Goal: Task Accomplishment & Management: Manage account settings

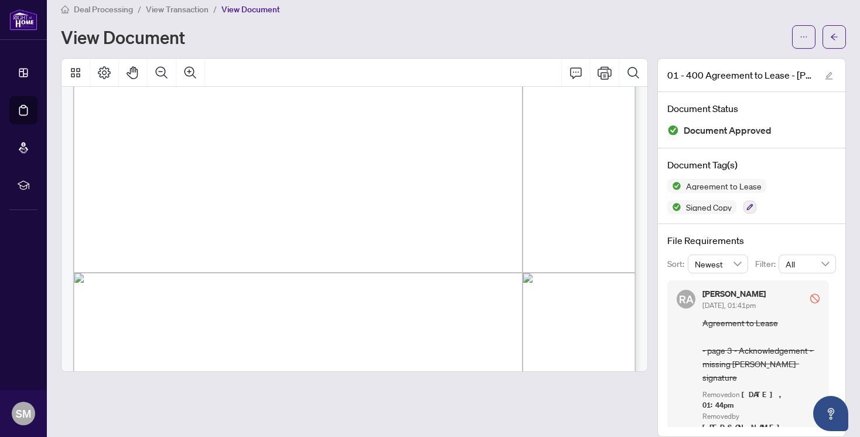
scroll to position [1769, 0]
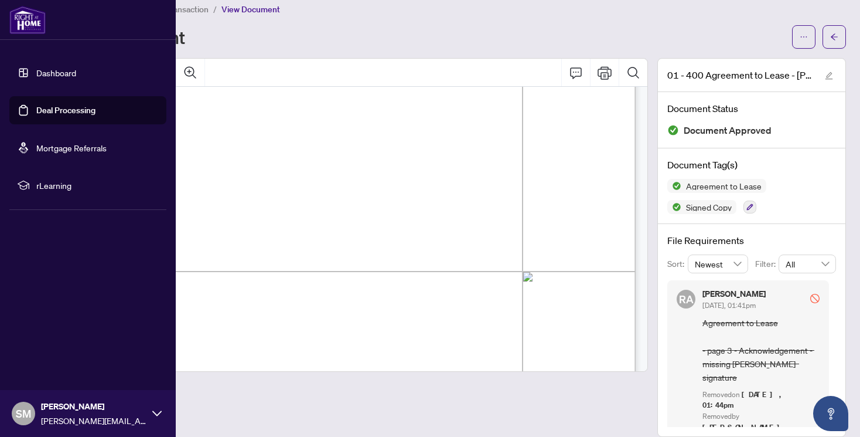
click at [36, 78] on link "Dashboard" at bounding box center [56, 72] width 40 height 11
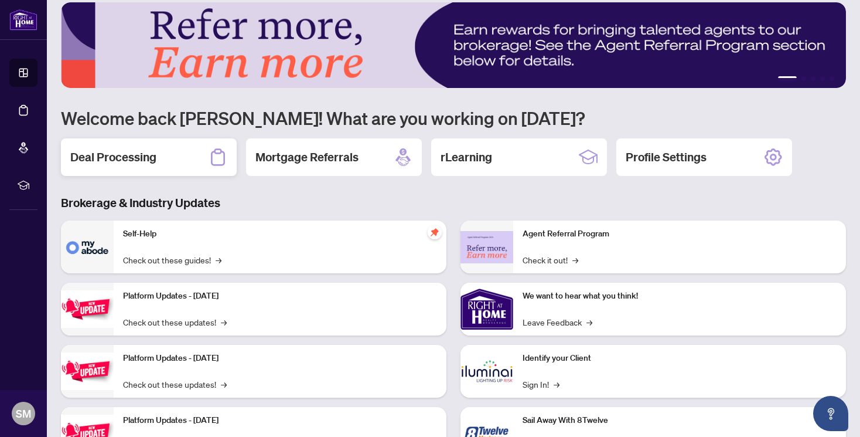
click at [144, 154] on h2 "Deal Processing" at bounding box center [113, 157] width 86 height 16
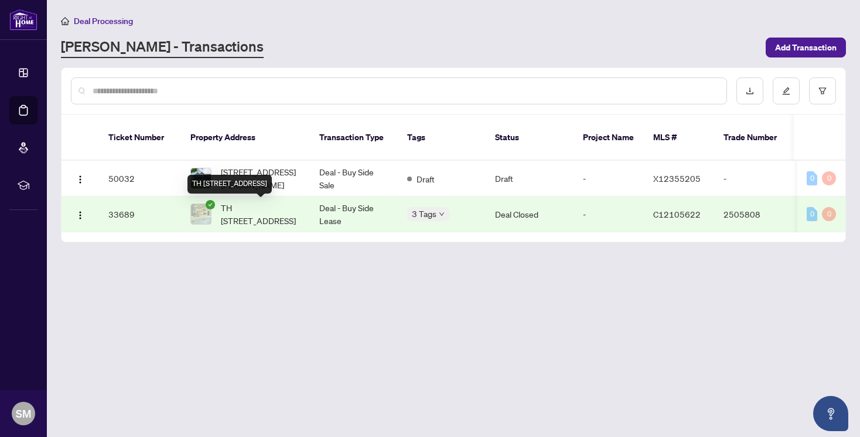
click at [258, 219] on span "TH [STREET_ADDRESS]" at bounding box center [261, 214] width 80 height 26
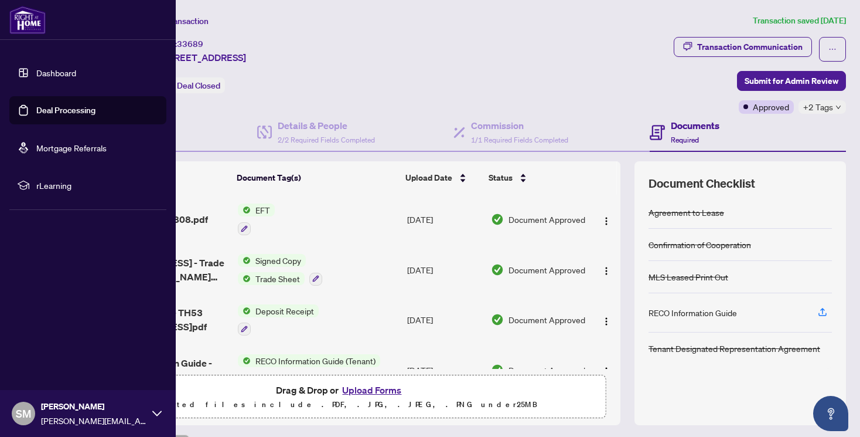
click at [36, 70] on link "Dashboard" at bounding box center [56, 72] width 40 height 11
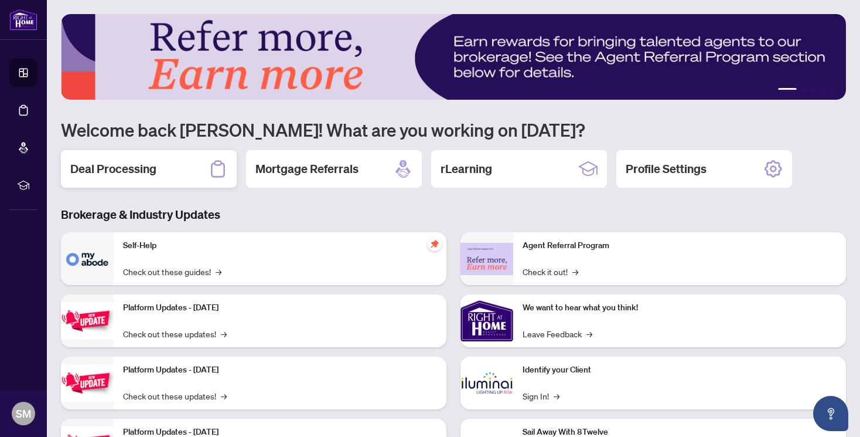
click at [163, 164] on div "Deal Processing" at bounding box center [149, 169] width 176 height 38
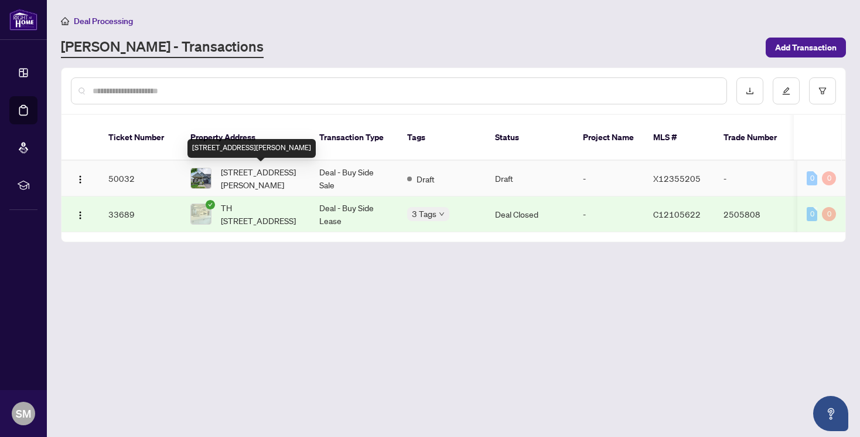
click at [278, 180] on span "[STREET_ADDRESS][PERSON_NAME]" at bounding box center [261, 178] width 80 height 26
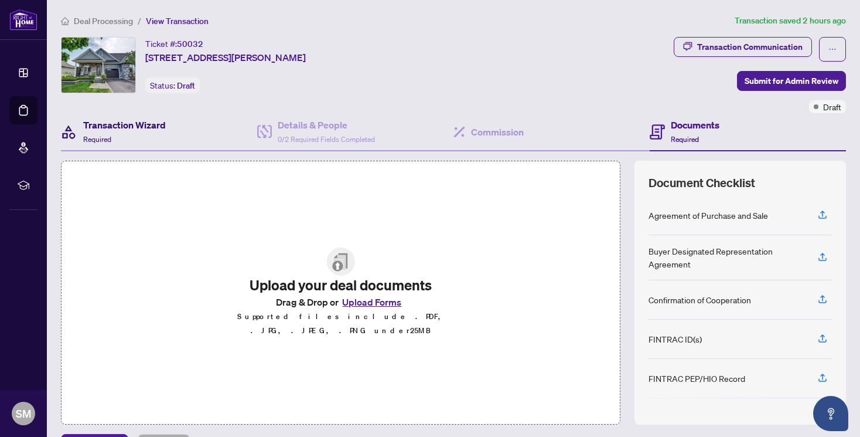
click at [141, 136] on div "Transaction Wizard Required" at bounding box center [124, 132] width 83 height 28
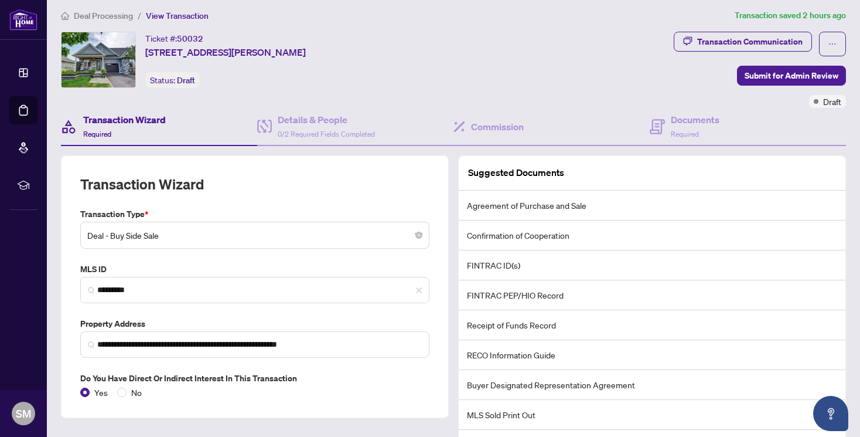
scroll to position [8, 0]
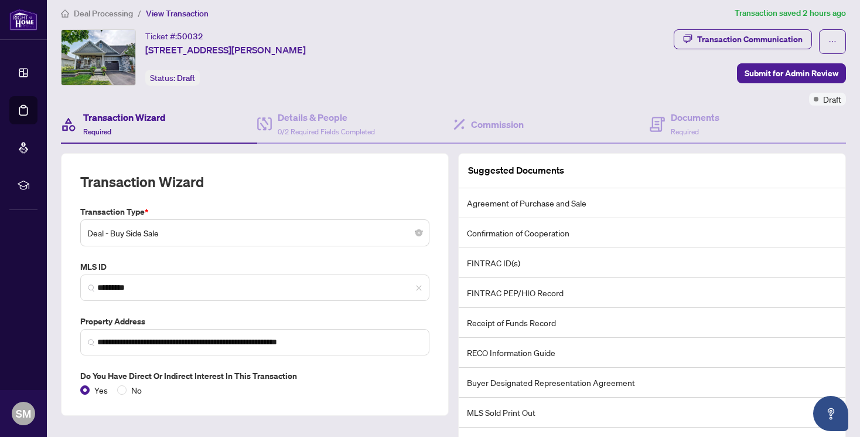
click at [551, 237] on li "Confirmation of Cooperation" at bounding box center [652, 233] width 387 height 30
click at [551, 232] on li "Confirmation of Cooperation" at bounding box center [652, 233] width 387 height 30
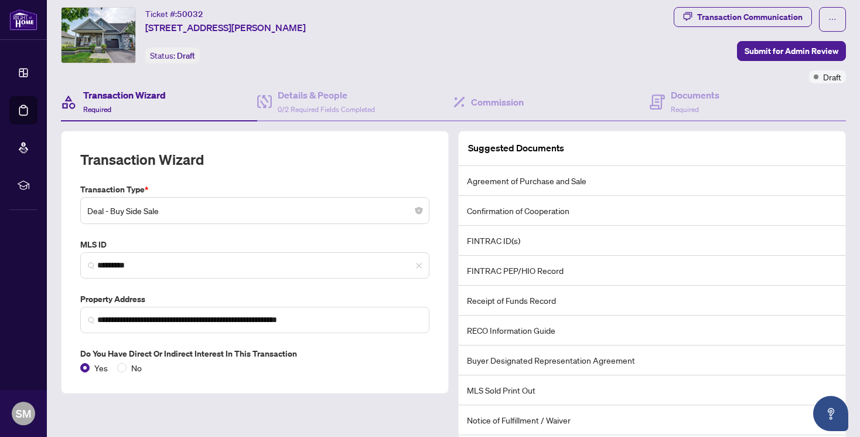
scroll to position [0, 0]
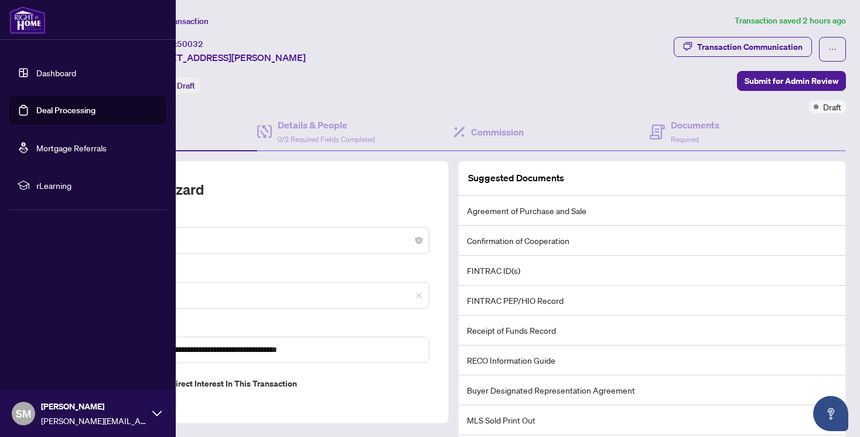
click at [36, 67] on link "Dashboard" at bounding box center [56, 72] width 40 height 11
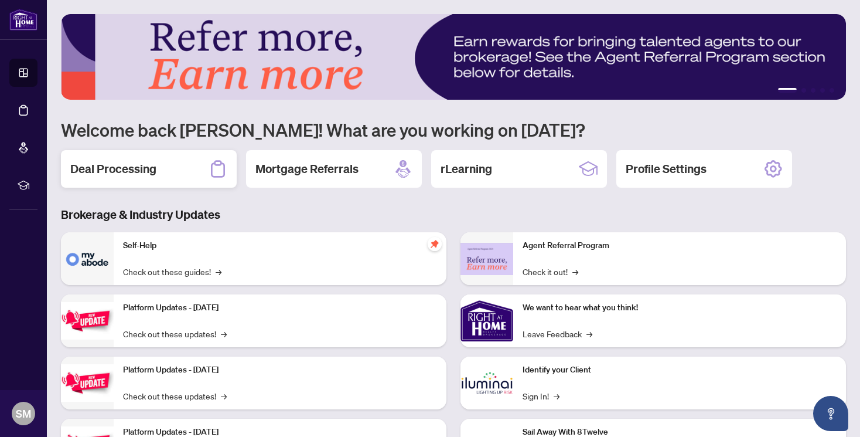
click at [172, 174] on div "Deal Processing" at bounding box center [149, 169] width 176 height 38
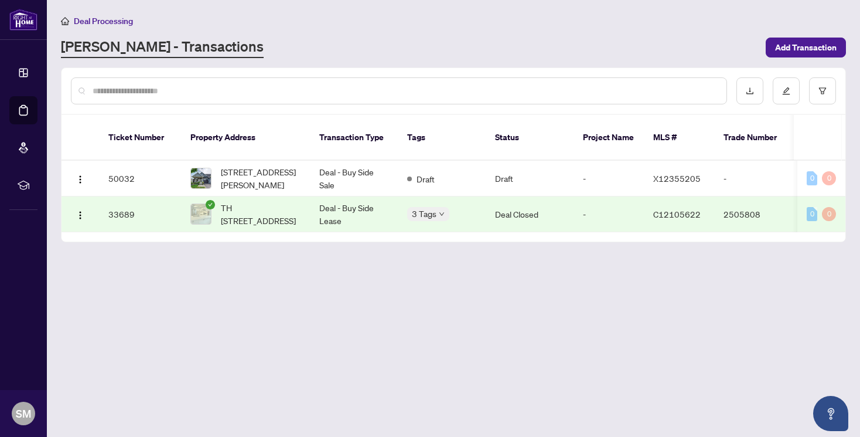
click at [242, 214] on span "TH [STREET_ADDRESS]" at bounding box center [261, 214] width 80 height 26
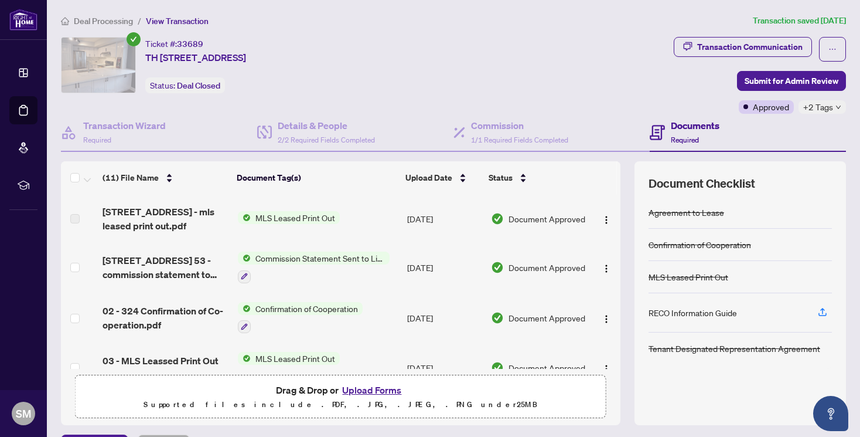
scroll to position [308, 0]
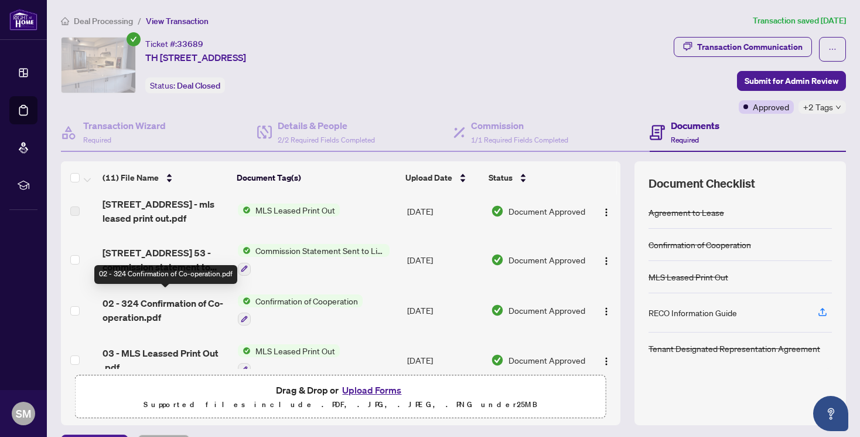
click at [183, 296] on span "02 - 324 Confirmation of Co-operation.pdf" at bounding box center [166, 310] width 126 height 28
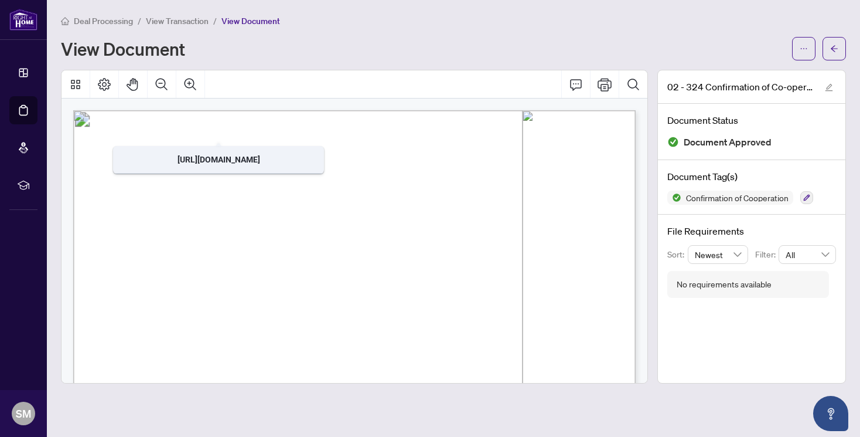
click at [324, 50] on div "View Document" at bounding box center [423, 48] width 724 height 19
click at [186, 22] on span "View Transaction" at bounding box center [177, 21] width 63 height 11
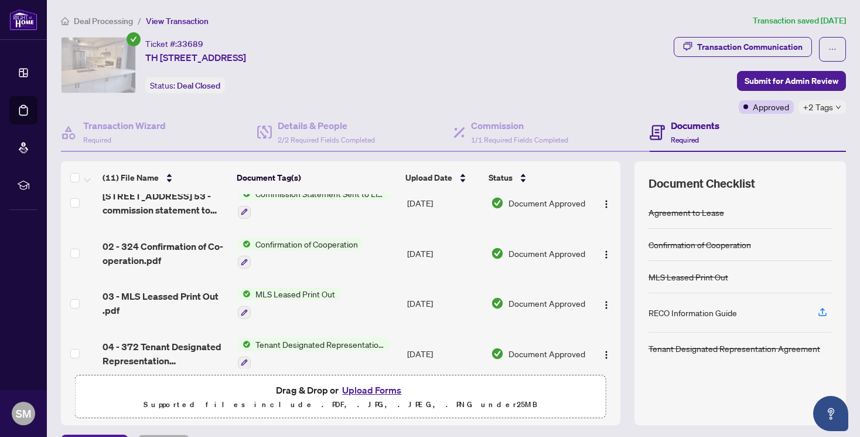
scroll to position [373, 0]
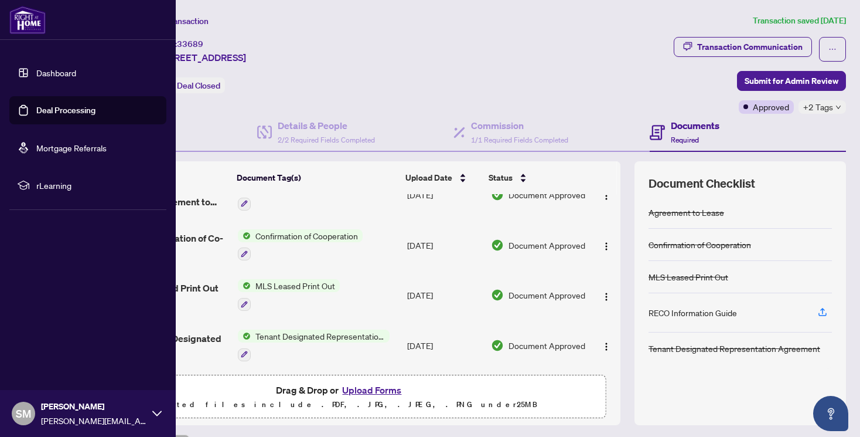
click at [63, 76] on link "Dashboard" at bounding box center [56, 72] width 40 height 11
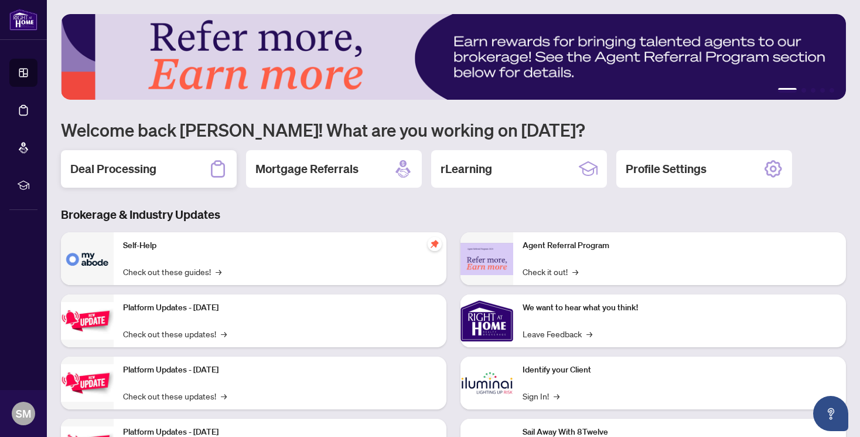
click at [154, 171] on h2 "Deal Processing" at bounding box center [113, 169] width 86 height 16
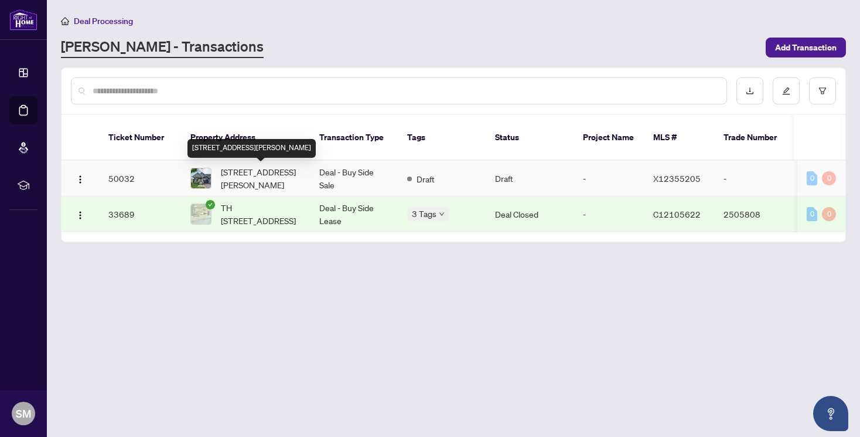
click at [250, 186] on span "[STREET_ADDRESS][PERSON_NAME]" at bounding box center [261, 178] width 80 height 26
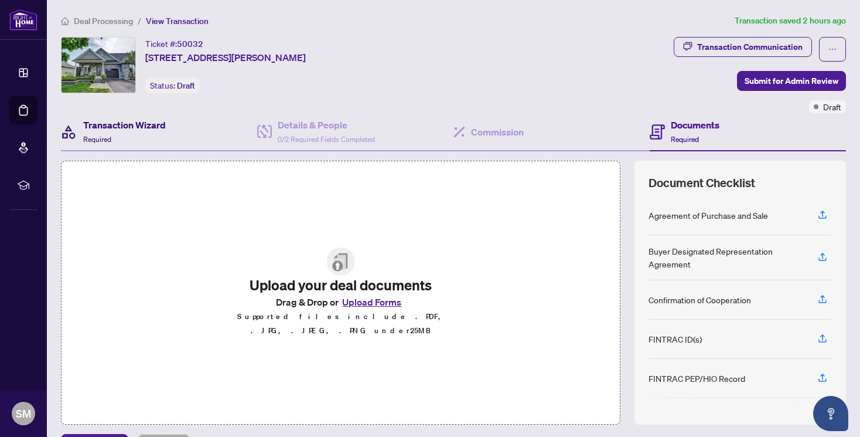
click at [141, 141] on div "Transaction Wizard Required" at bounding box center [124, 132] width 83 height 28
